Goal: Task Accomplishment & Management: Manage account settings

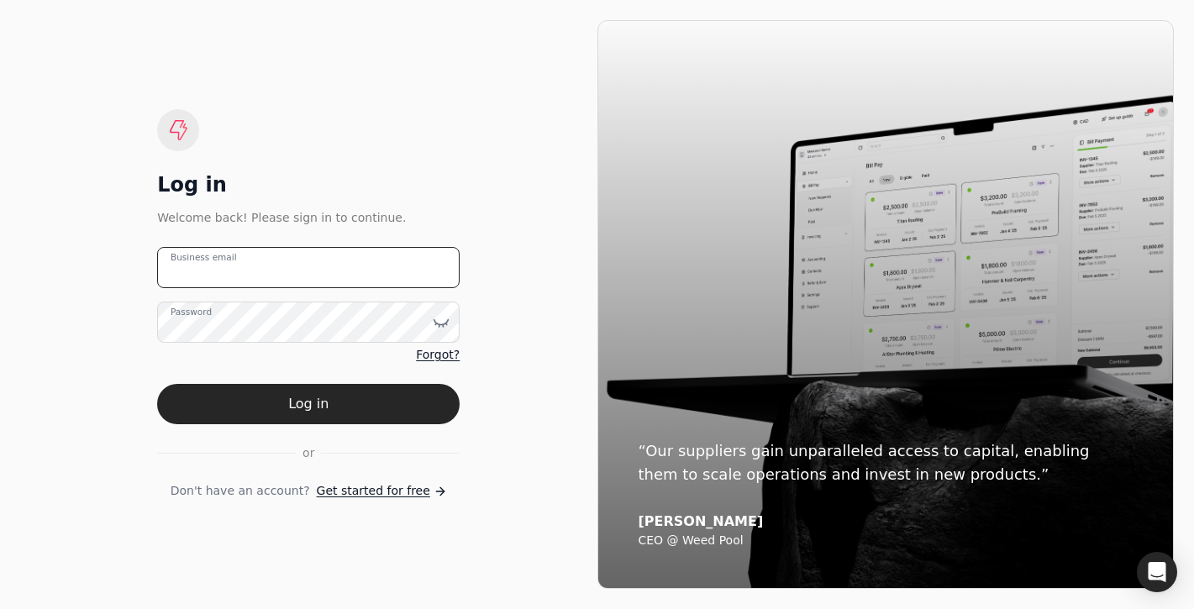
click at [342, 281] on email "Business email" at bounding box center [308, 267] width 302 height 41
type email "t"
